Goal: Find specific page/section: Find specific page/section

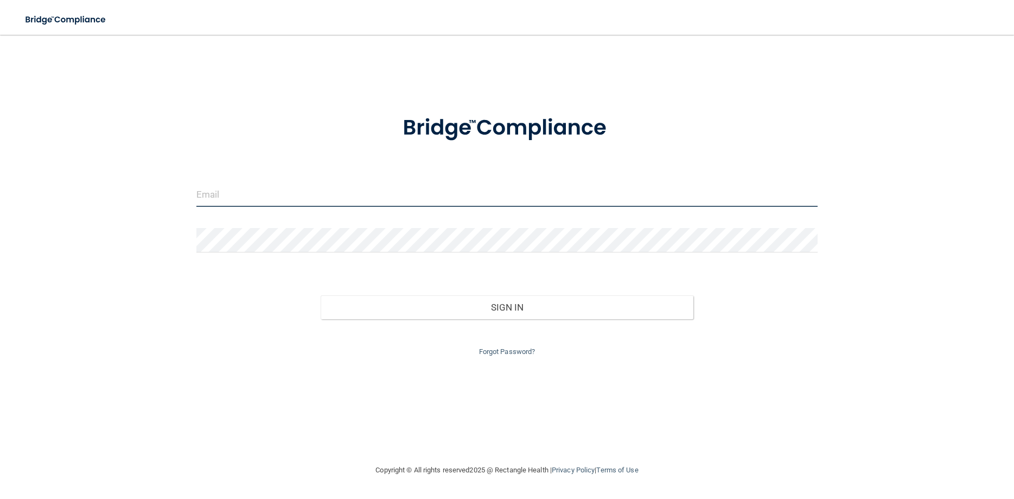
click at [219, 194] on input "email" at bounding box center [506, 194] width 621 height 24
type input "[EMAIL_ADDRESS][DOMAIN_NAME]"
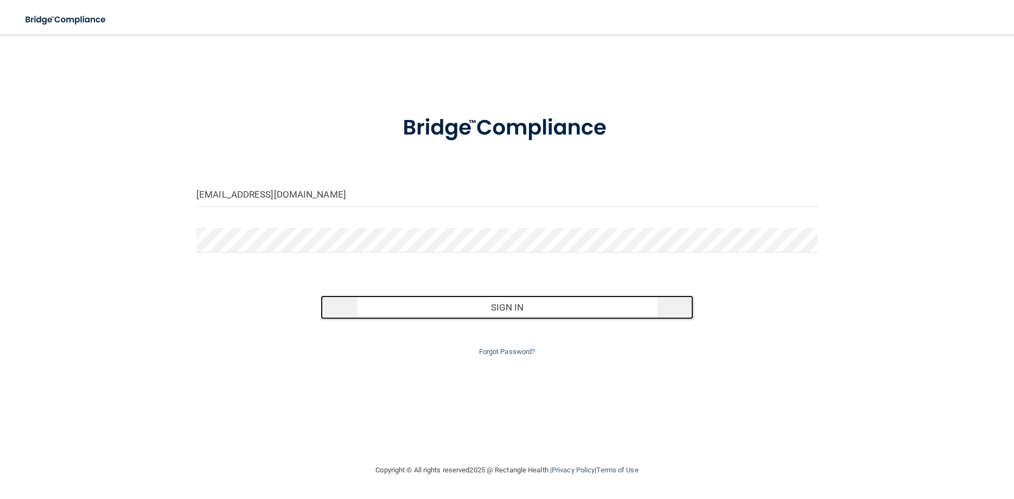
click at [460, 309] on button "Sign In" at bounding box center [507, 307] width 373 height 24
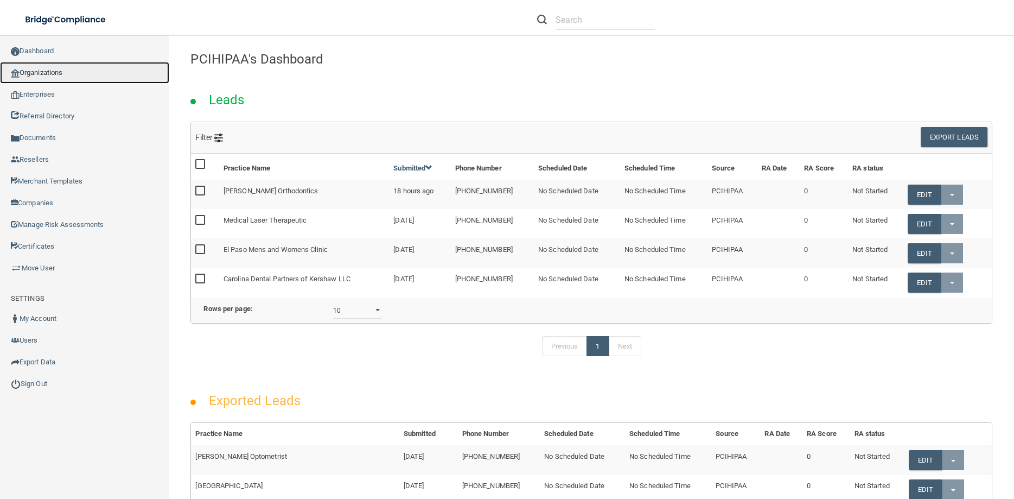
click at [31, 69] on link "Organizations" at bounding box center [84, 73] width 169 height 22
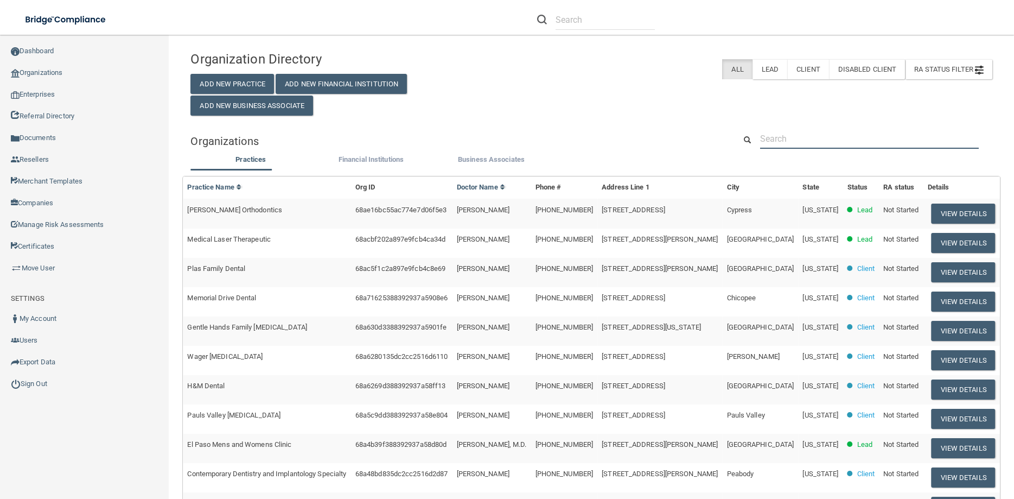
paste input "[PERSON_NAME] DDS"
type input "[PERSON_NAME] DDS"
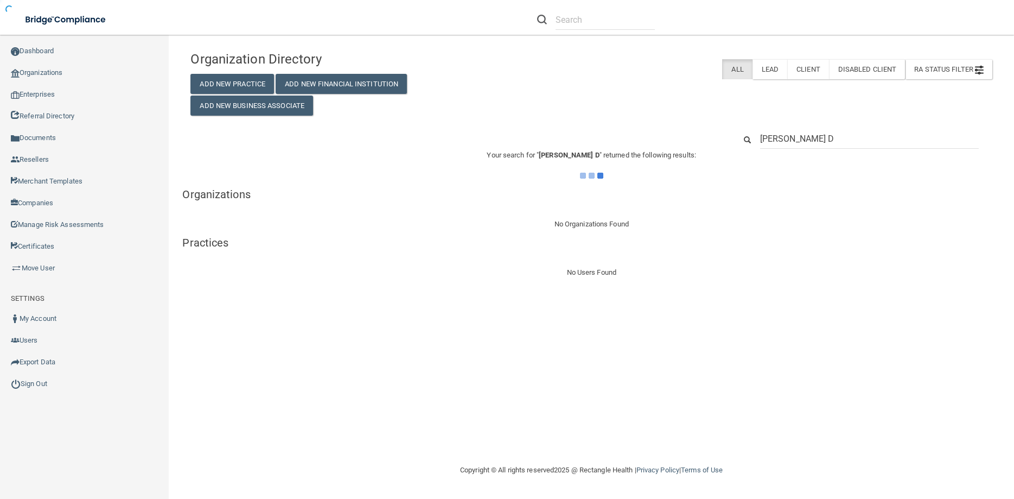
type input "[PERSON_NAME]"
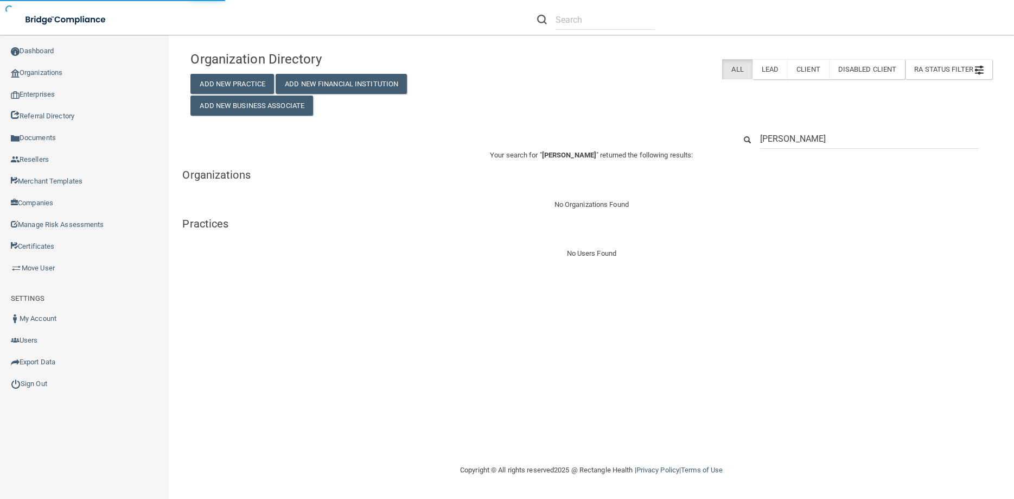
type input "[PERSON_NAME]"
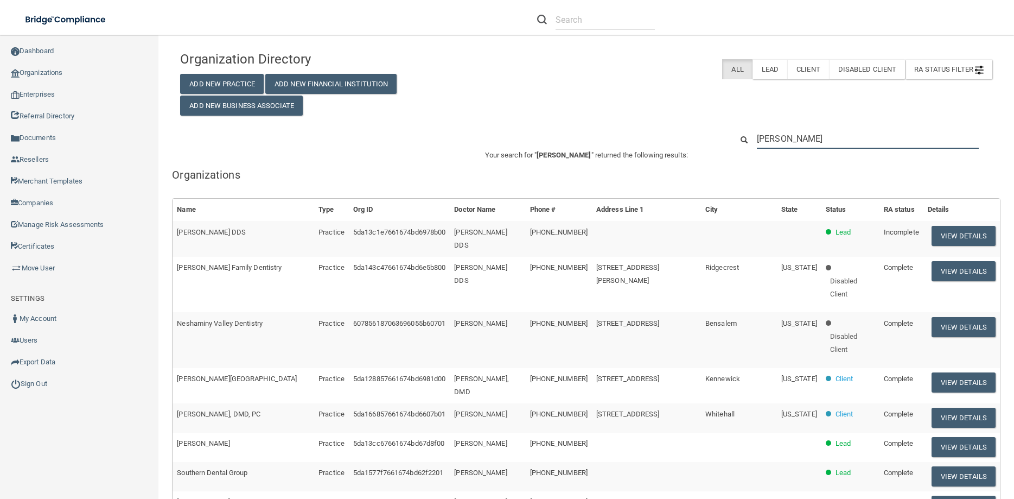
click at [816, 136] on input "[PERSON_NAME]" at bounding box center [868, 139] width 222 height 20
drag, startPoint x: 816, startPoint y: 136, endPoint x: 572, endPoint y: 179, distance: 247.4
click at [757, 149] on input "[PERSON_NAME]" at bounding box center [868, 139] width 222 height 20
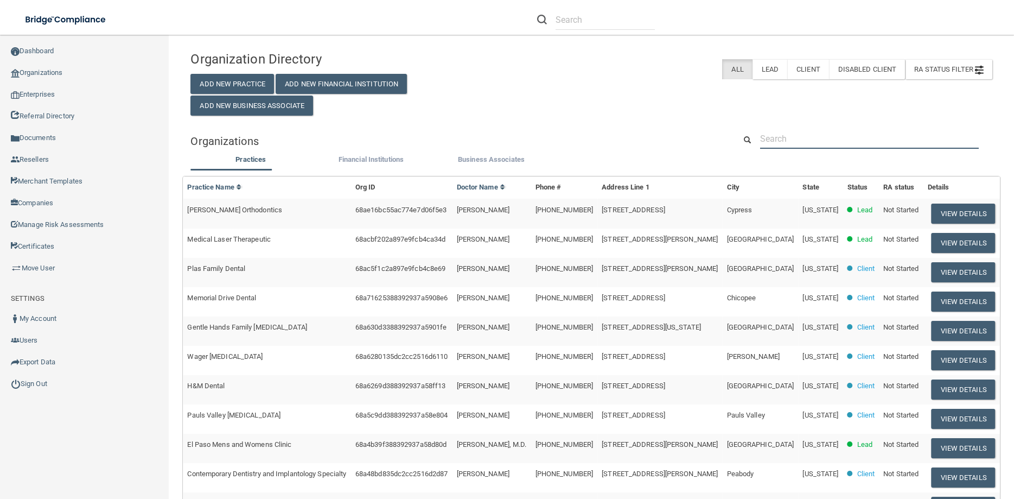
paste input "[EMAIL_ADDRESS][DOMAIN_NAME]"
type input "[EMAIL_ADDRESS][DOMAIN_NAME]"
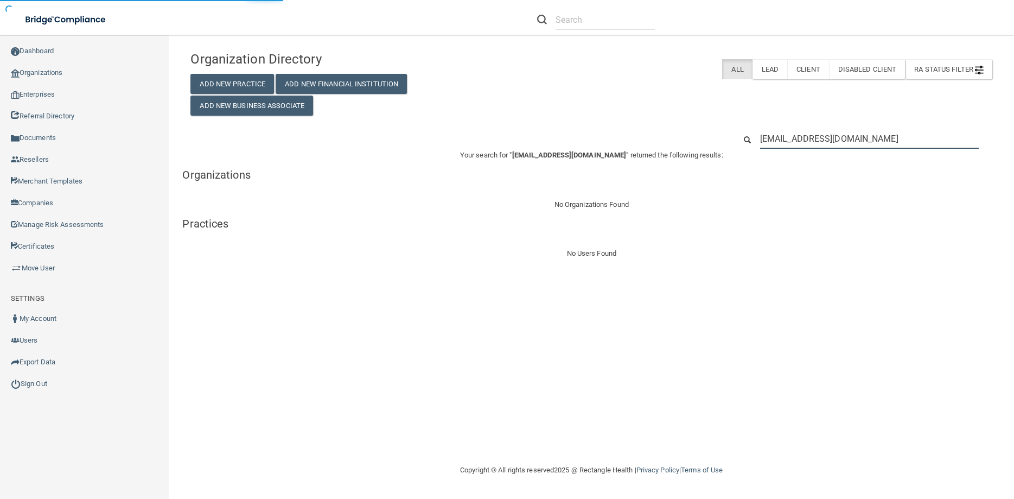
click at [774, 141] on input "[EMAIL_ADDRESS][DOMAIN_NAME]" at bounding box center [869, 139] width 219 height 20
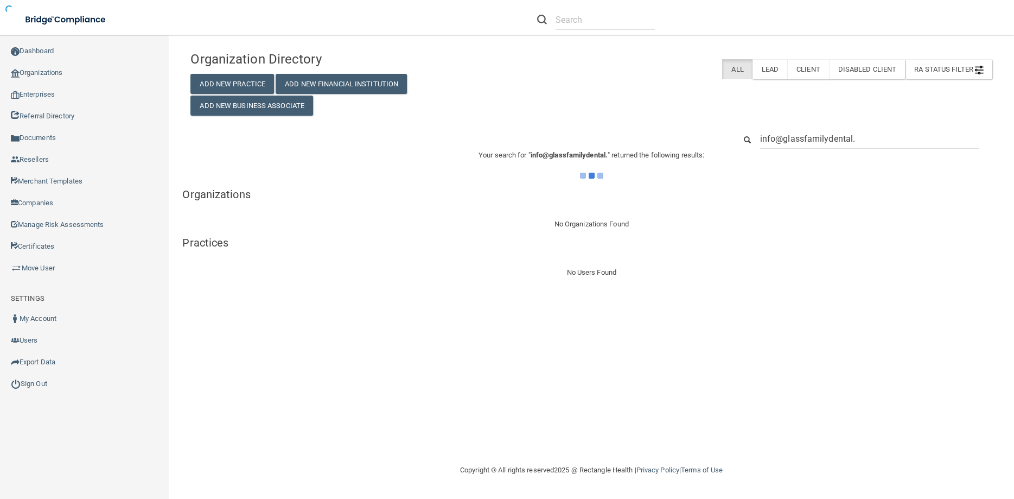
type input "info@glassfamilydental"
type input "[EMAIL_ADDRESS][DOMAIN_NAME]"
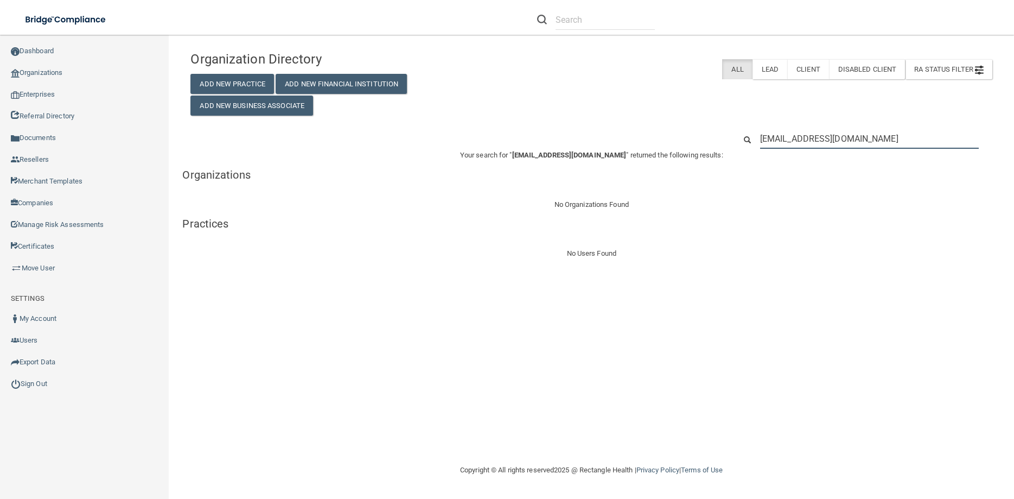
click at [921, 138] on input "[EMAIL_ADDRESS][DOMAIN_NAME]" at bounding box center [869, 139] width 219 height 20
drag, startPoint x: 552, startPoint y: 181, endPoint x: 428, endPoint y: 193, distance: 124.9
click at [760, 149] on input "[EMAIL_ADDRESS][DOMAIN_NAME]" at bounding box center [869, 139] width 219 height 20
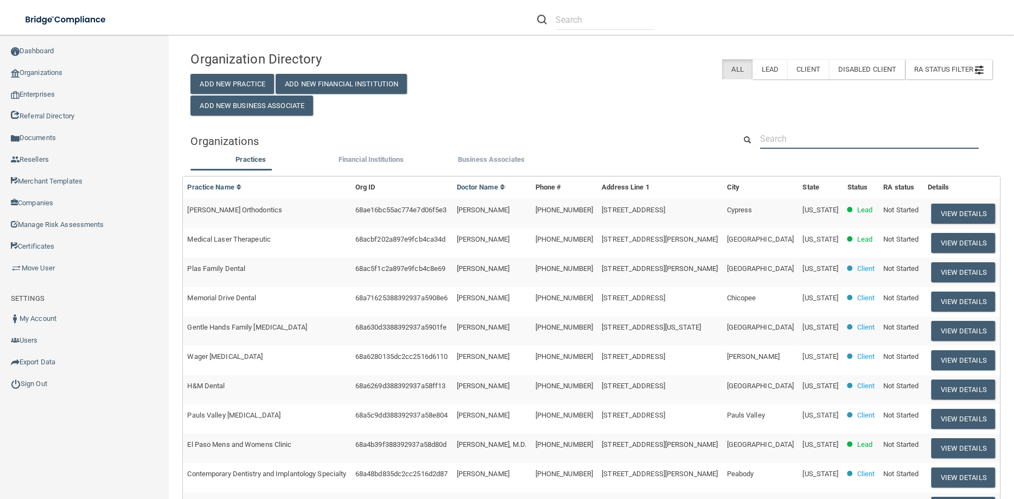
paste input "[PERSON_NAME]"
type input "[PERSON_NAME]"
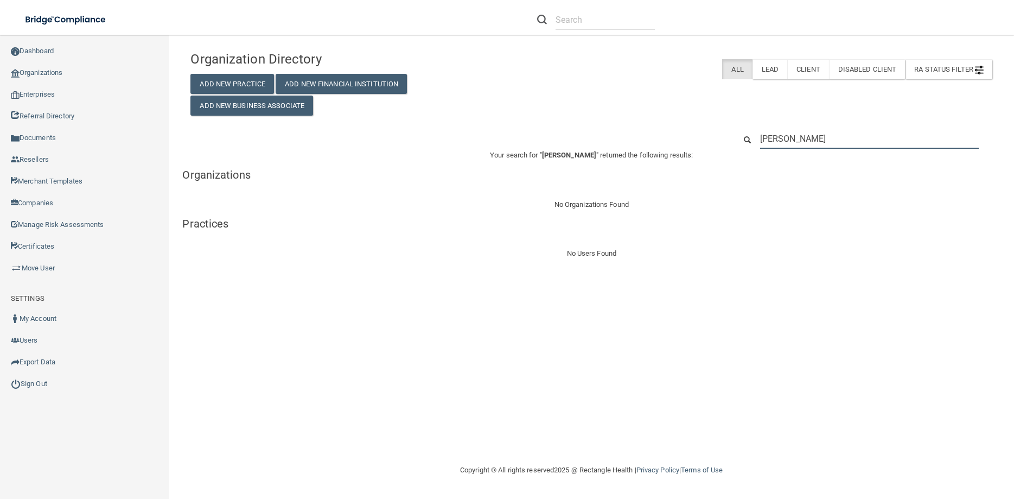
click at [856, 141] on input "[PERSON_NAME]" at bounding box center [869, 139] width 219 height 20
drag, startPoint x: 852, startPoint y: 139, endPoint x: 543, endPoint y: 148, distance: 310.0
click at [760, 149] on input "[PERSON_NAME]" at bounding box center [869, 139] width 219 height 20
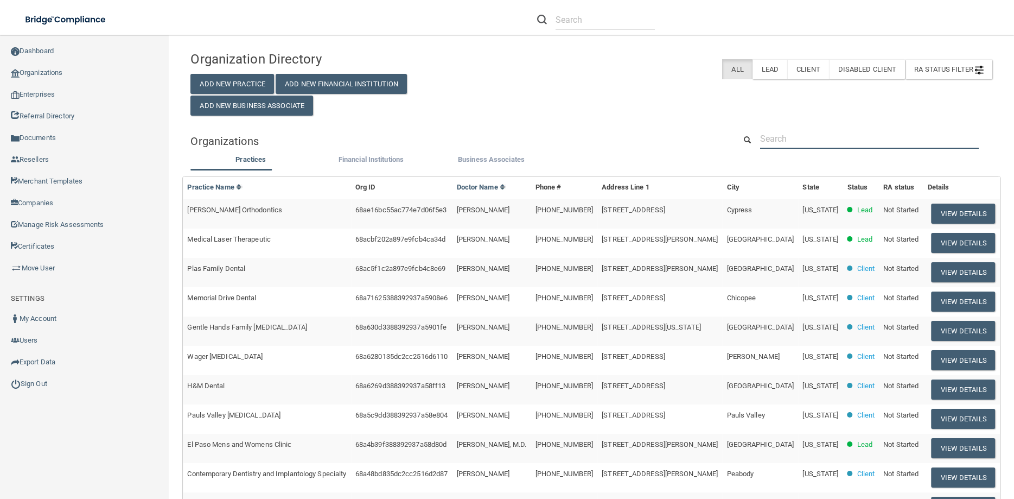
paste input "[EMAIL_ADDRESS][DOMAIN_NAME]"
type input "[EMAIL_ADDRESS][DOMAIN_NAME]"
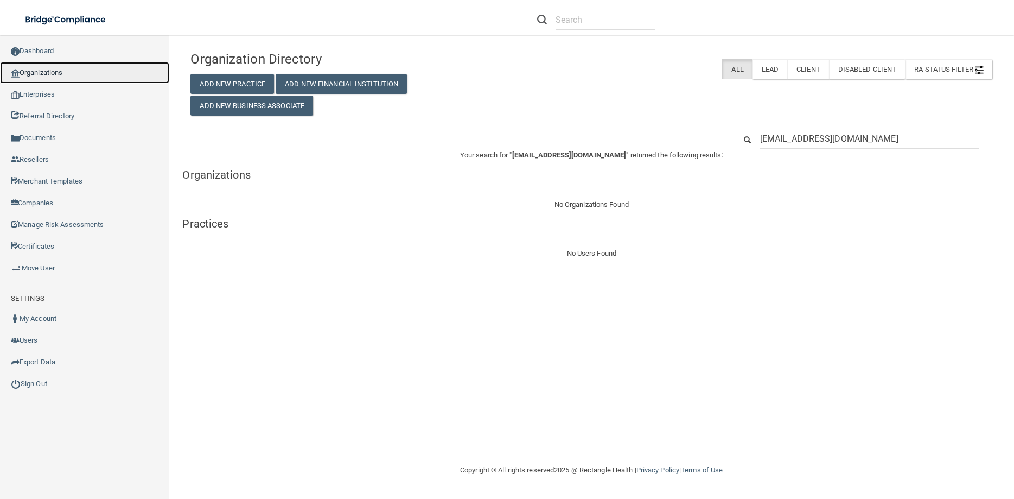
click at [44, 67] on link "Organizations" at bounding box center [84, 73] width 169 height 22
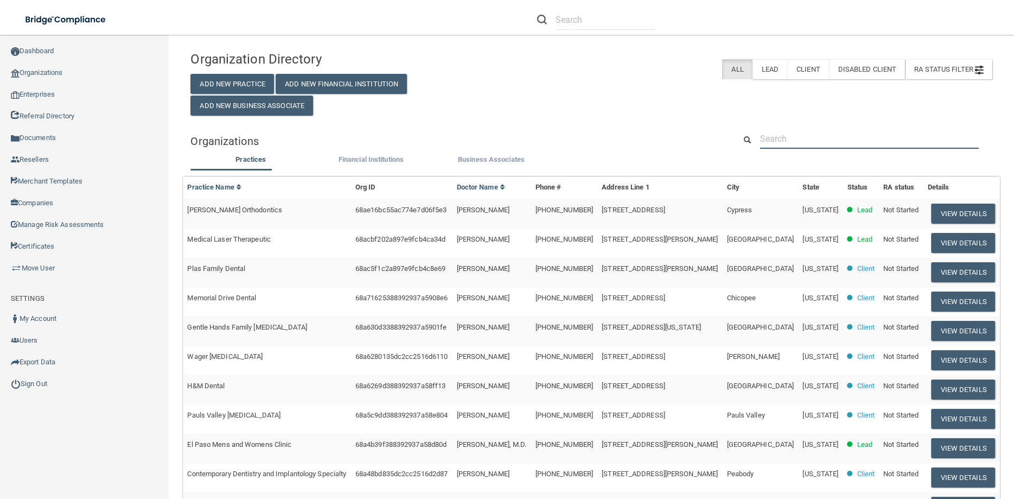
paste input "[EMAIL_ADDRESS][DOMAIN_NAME]"
type input "[EMAIL_ADDRESS][DOMAIN_NAME]"
